Goal: Information Seeking & Learning: Learn about a topic

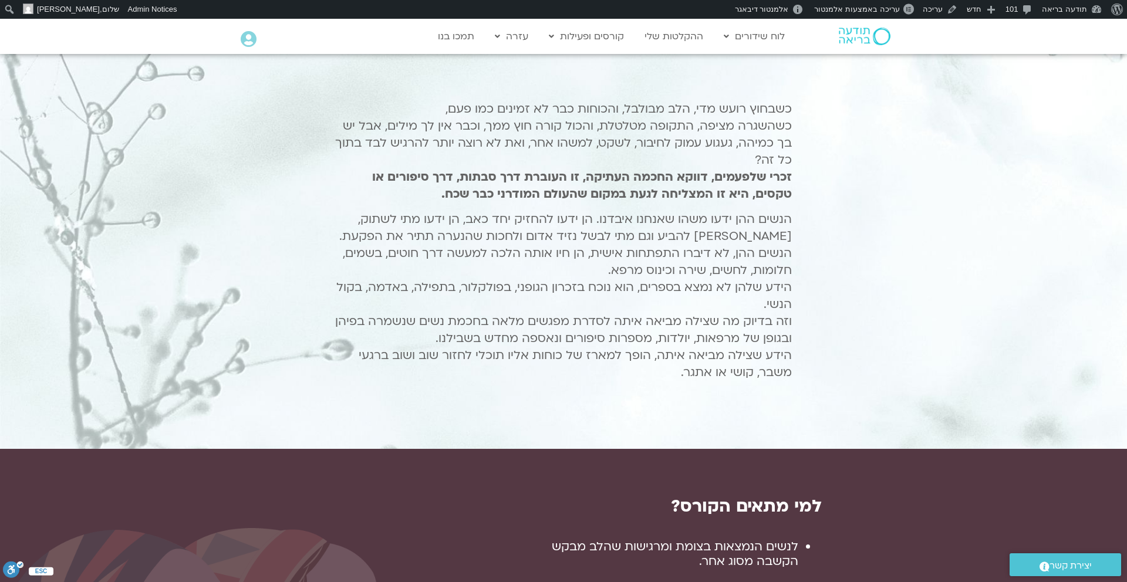
scroll to position [425, 0]
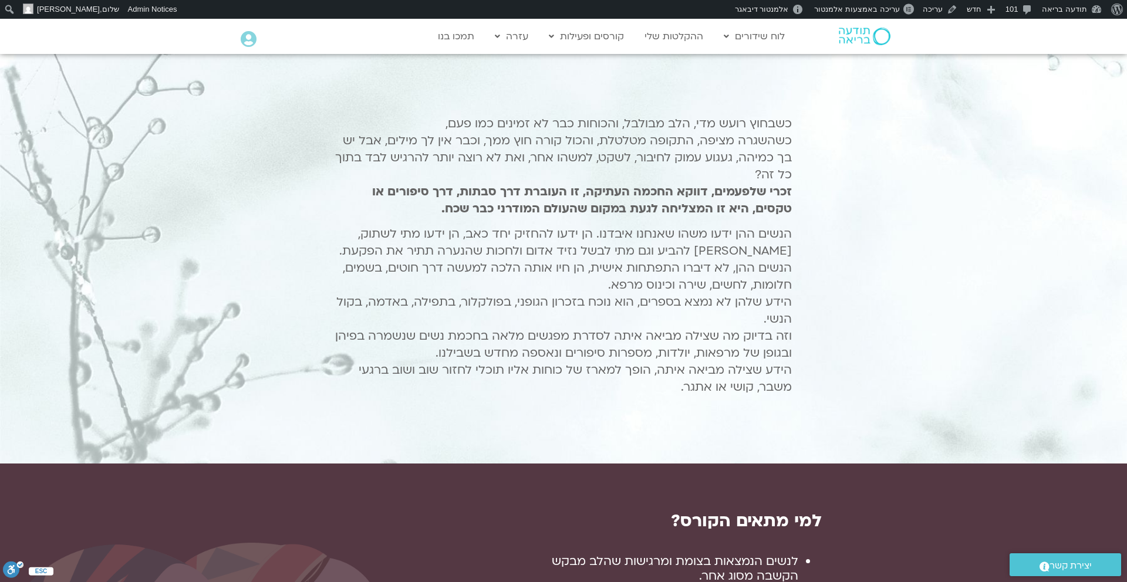
drag, startPoint x: 795, startPoint y: 120, endPoint x: 597, endPoint y: 395, distance: 339.0
click at [597, 395] on div "כשבחוץ רועש מדי, הלב מבולבל, והכוחות כבר לא זמינים כמו פעם, כשהשגרה מציפה, התקו…" at bounding box center [563, 259] width 469 height 301
copy div "כשבחוץ רועש מדי, הלב מבולבל, והכוחות כבר לא זמינים כמו פעם, כשהשגרה מציפה, התקו…"
